Goal: Browse casually: Explore the website without a specific task or goal

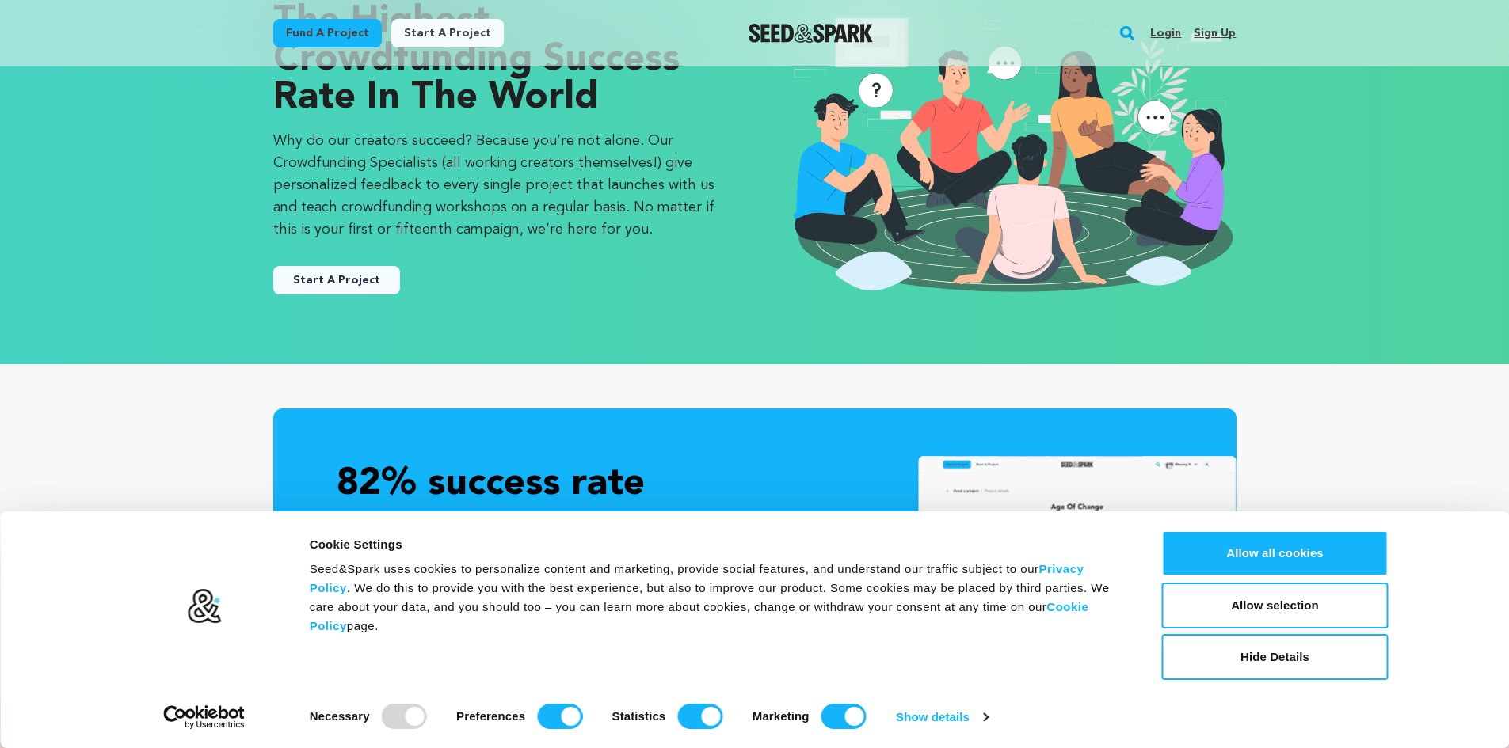
scroll to position [158, 0]
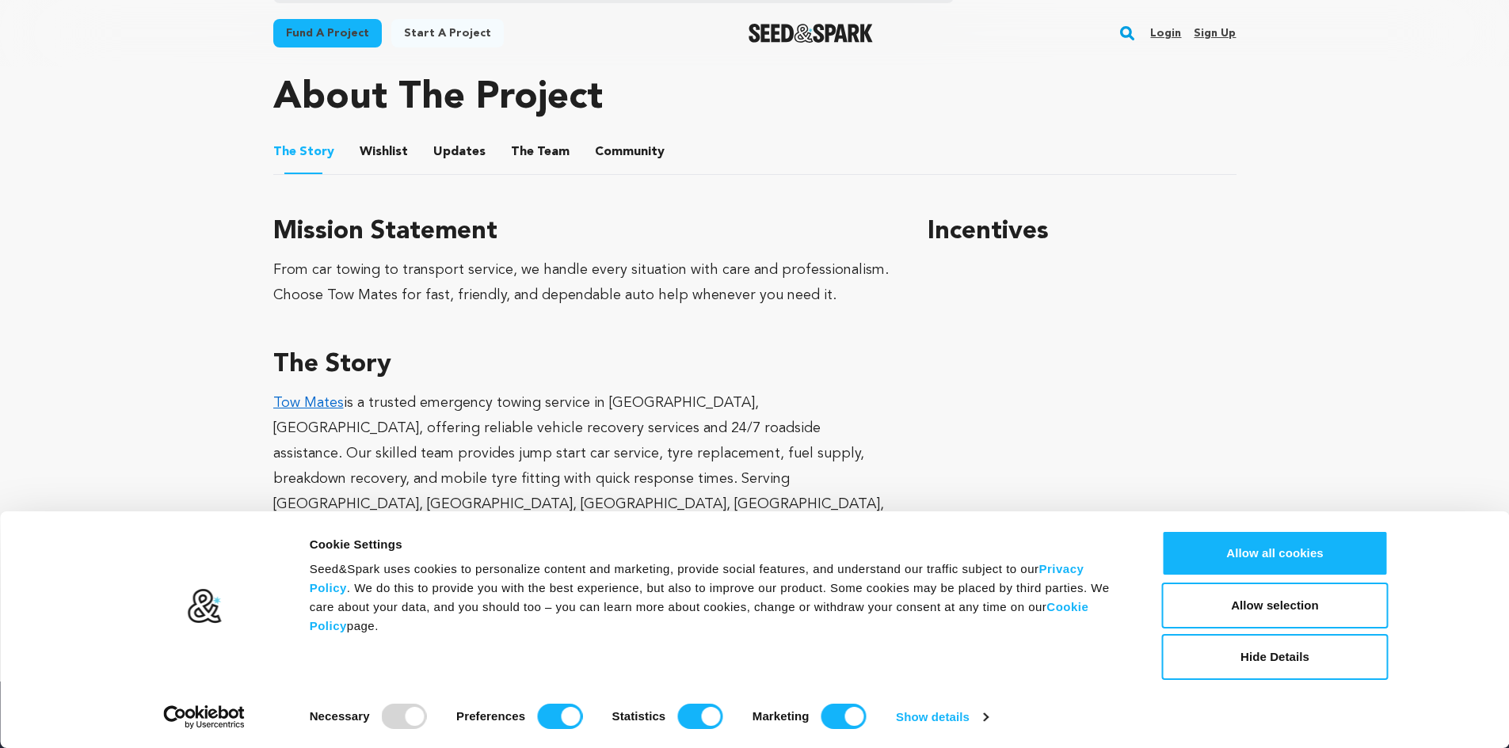
scroll to position [792, 0]
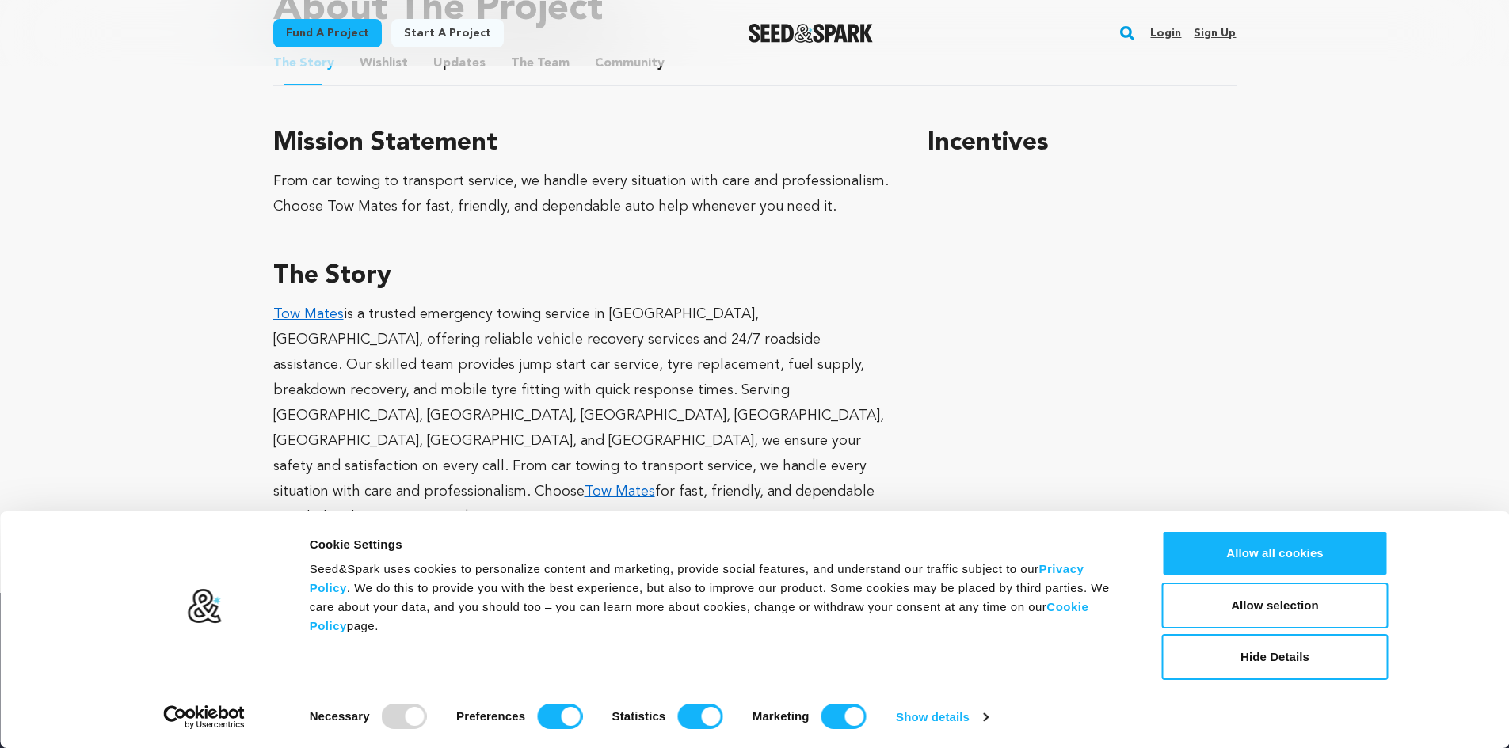
click at [305, 312] on link "Tow Mates" at bounding box center [308, 314] width 70 height 14
